Goal: Task Accomplishment & Management: Manage account settings

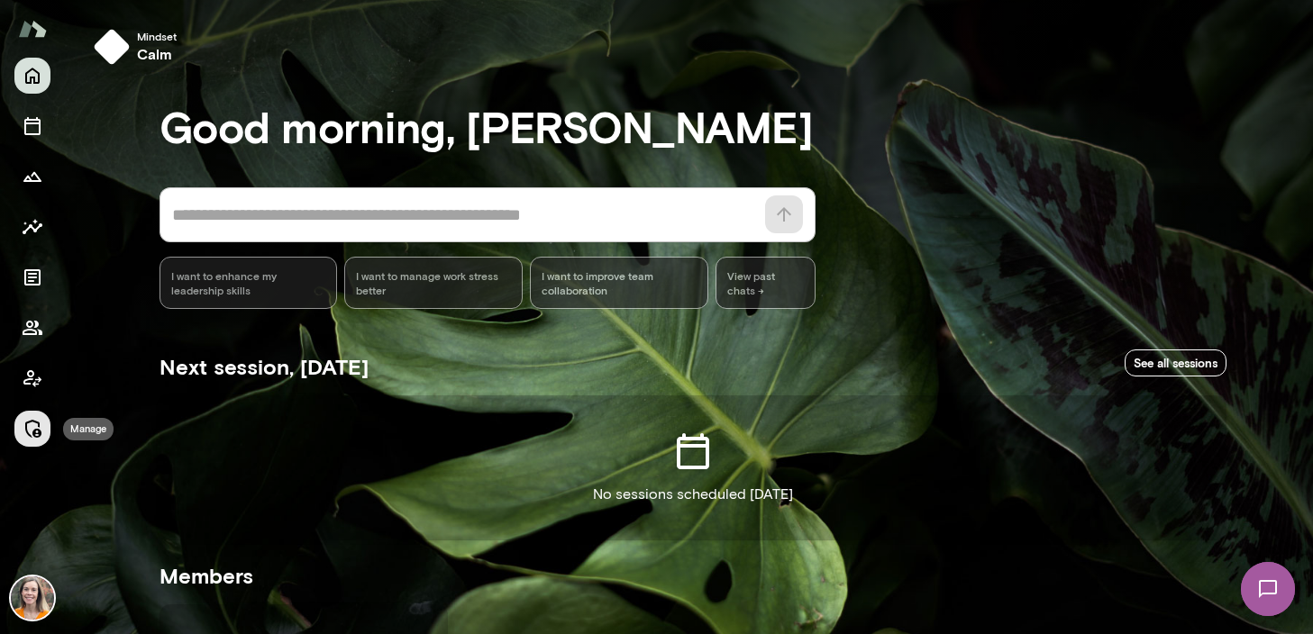
click at [34, 422] on icon "Manage" at bounding box center [33, 429] width 16 height 18
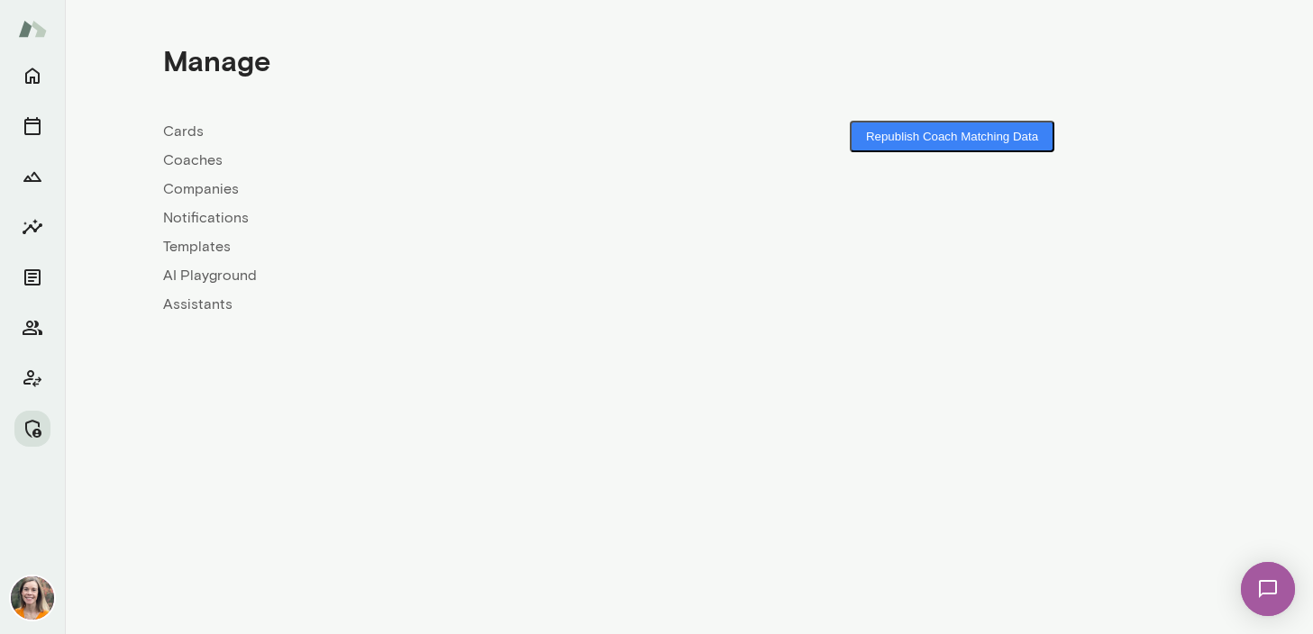
click at [194, 155] on link "Coaches" at bounding box center [426, 161] width 526 height 22
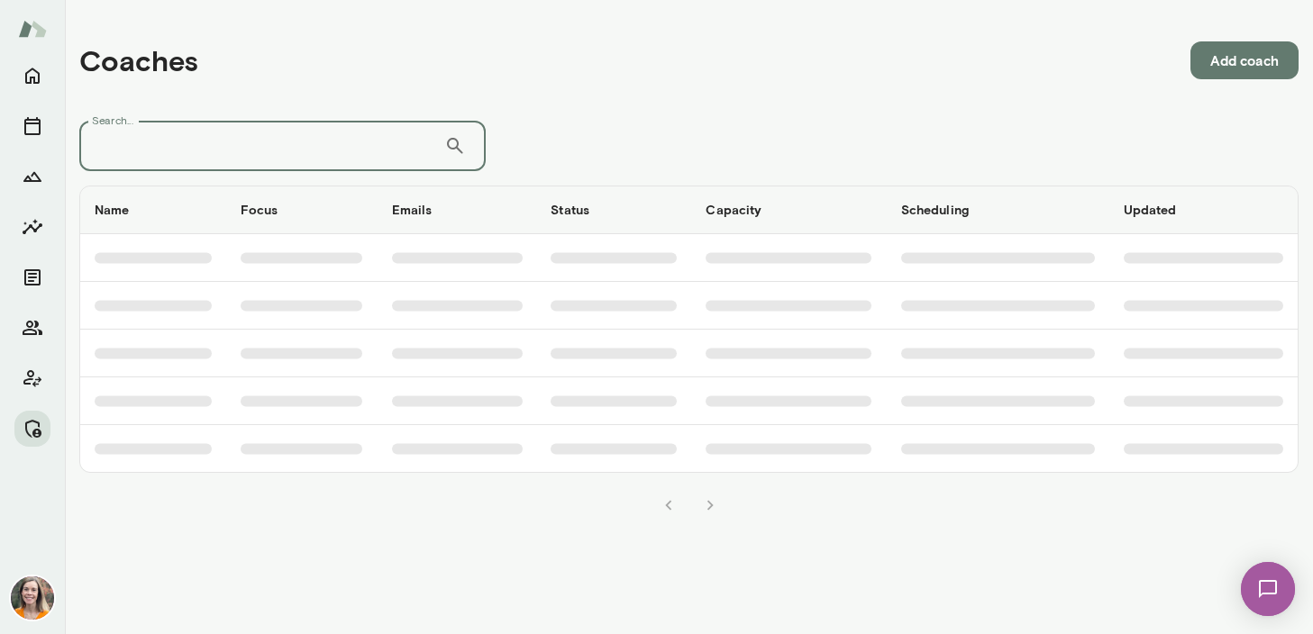
click at [251, 143] on input "Search..." at bounding box center [261, 146] width 365 height 50
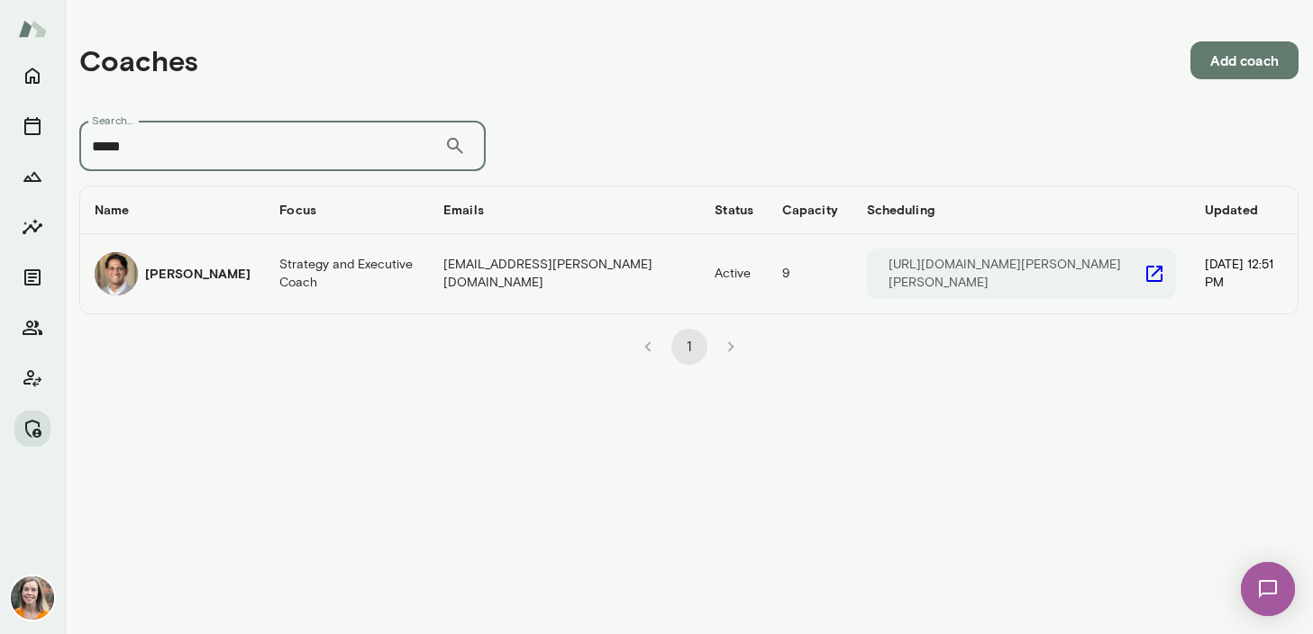
type input "*****"
click at [214, 276] on h6 "[PERSON_NAME]" at bounding box center [197, 274] width 105 height 18
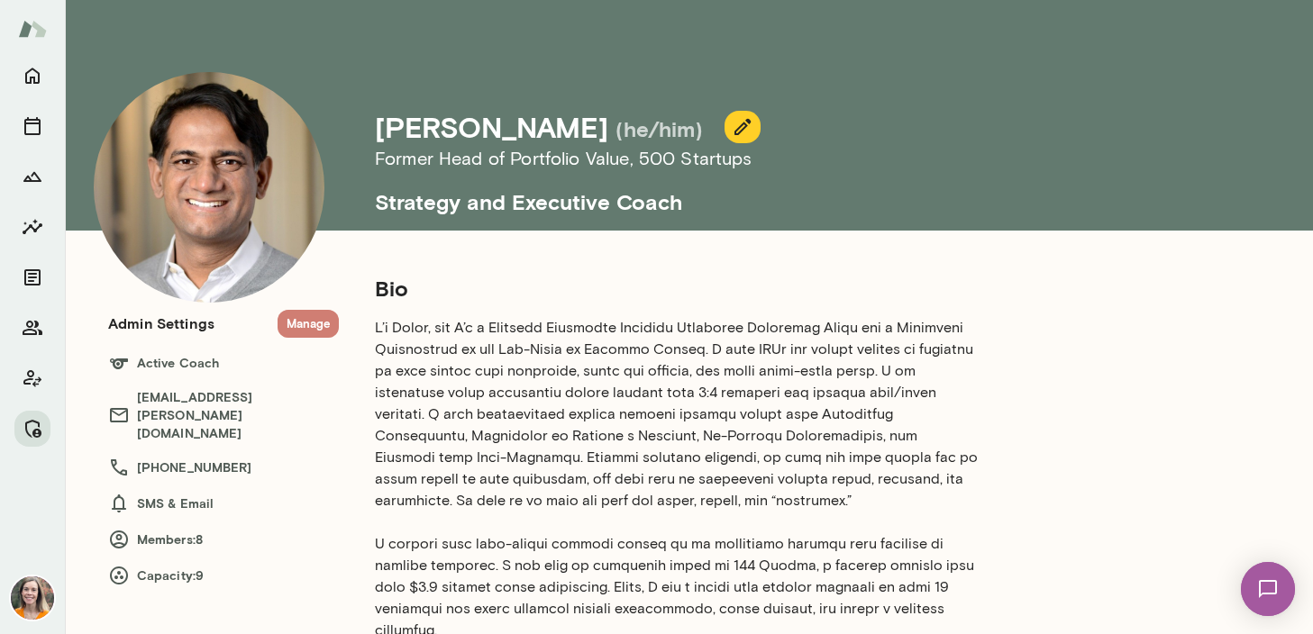
click at [311, 324] on button "Manage" at bounding box center [308, 324] width 61 height 28
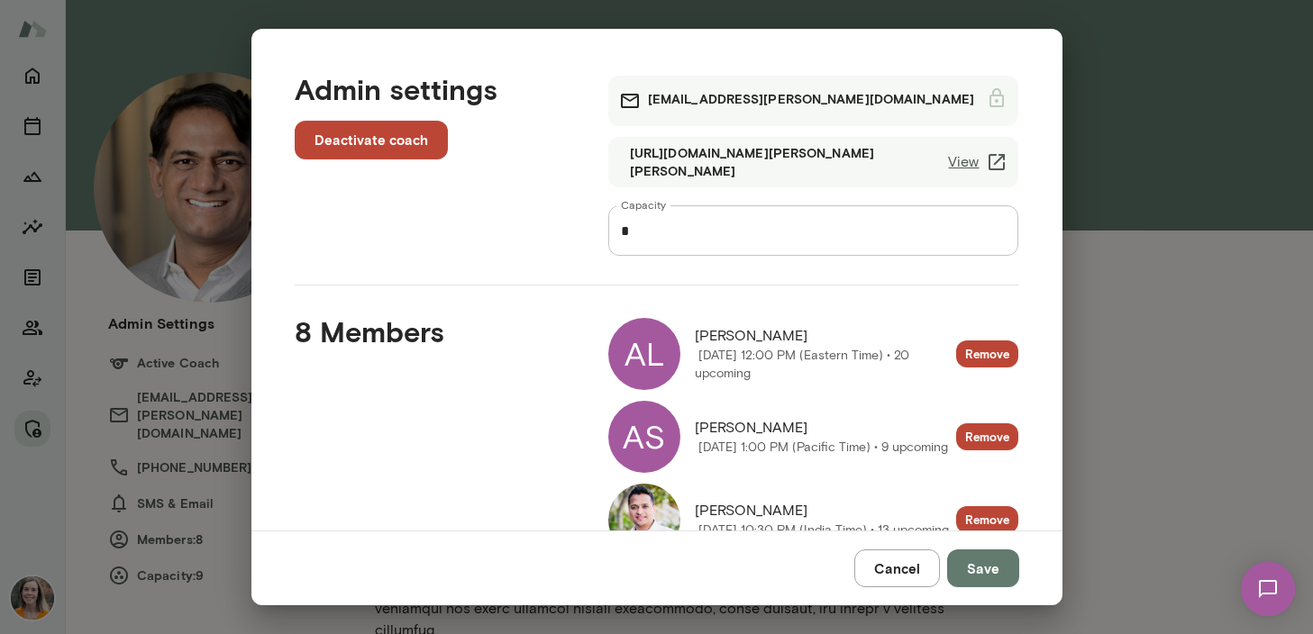
click at [907, 566] on button "Cancel" at bounding box center [897, 569] width 86 height 38
